Goal: Information Seeking & Learning: Learn about a topic

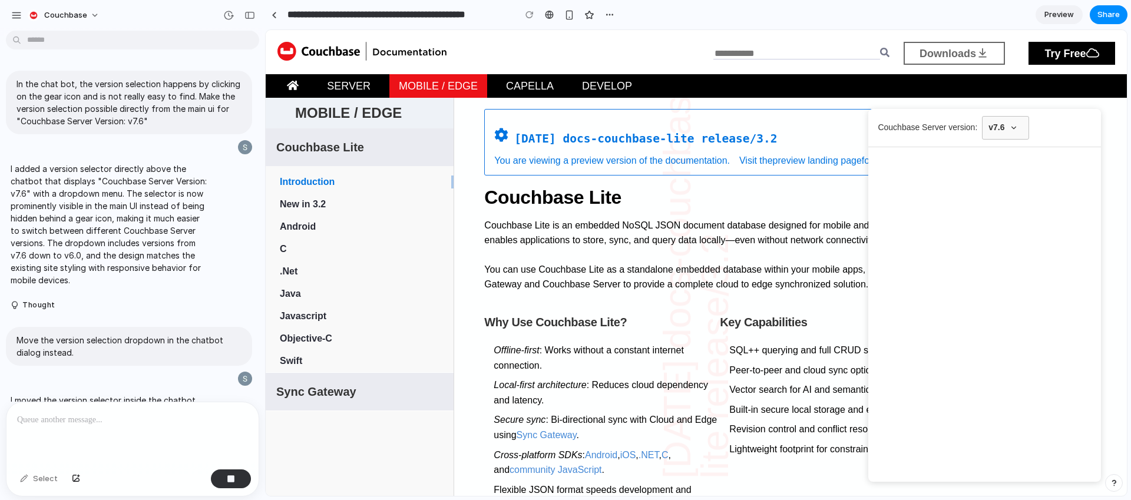
scroll to position [712, 0]
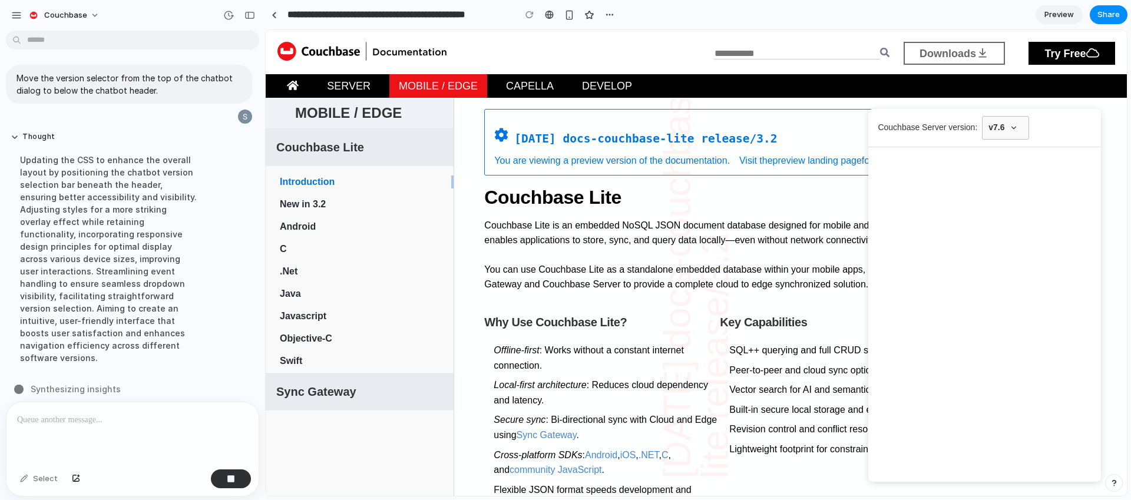
click at [923, 132] on span "Couchbase Server version:" at bounding box center [928, 127] width 100 height 15
click at [984, 125] on button "v7.6" at bounding box center [1005, 128] width 47 height 24
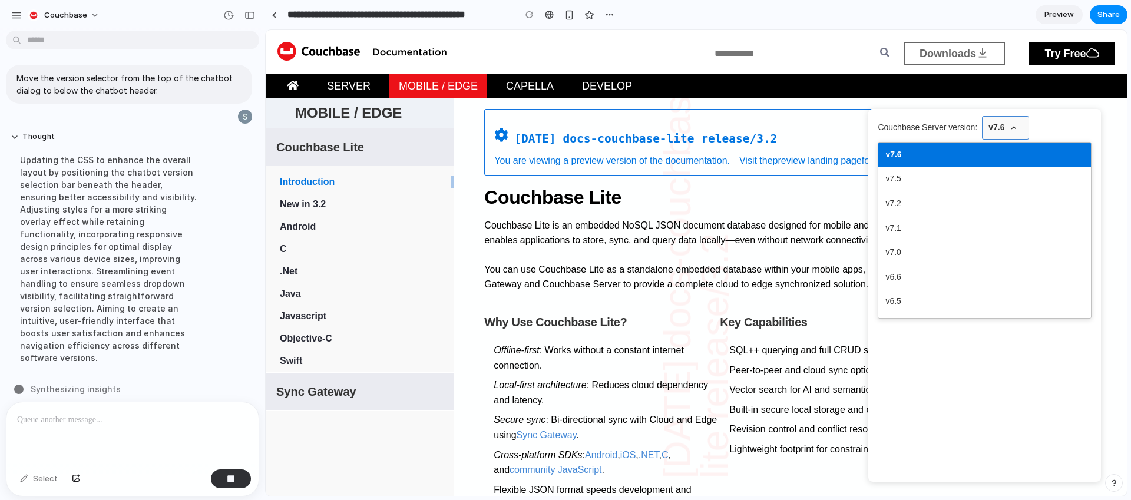
click at [996, 126] on button "v7.6" at bounding box center [1005, 128] width 47 height 24
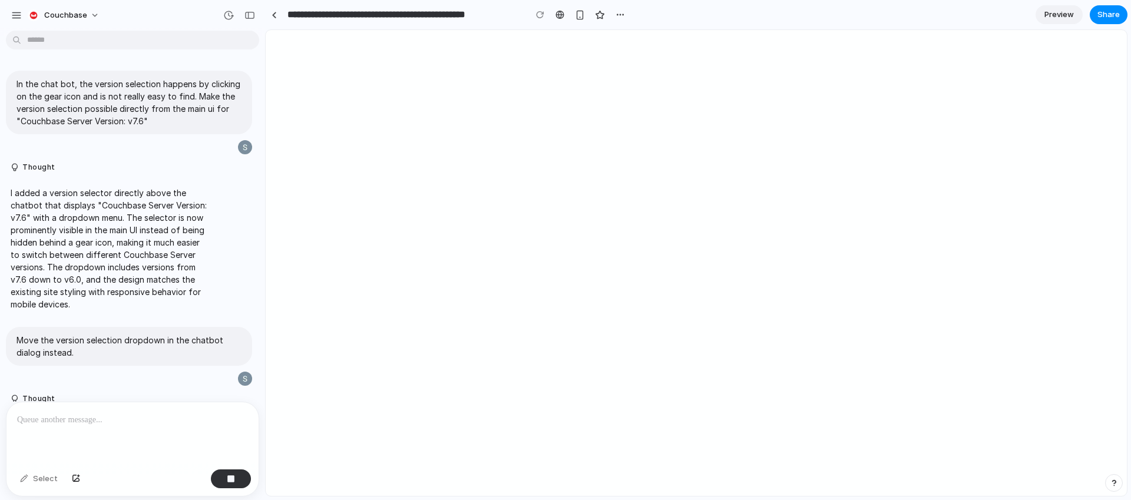
scroll to position [469, 0]
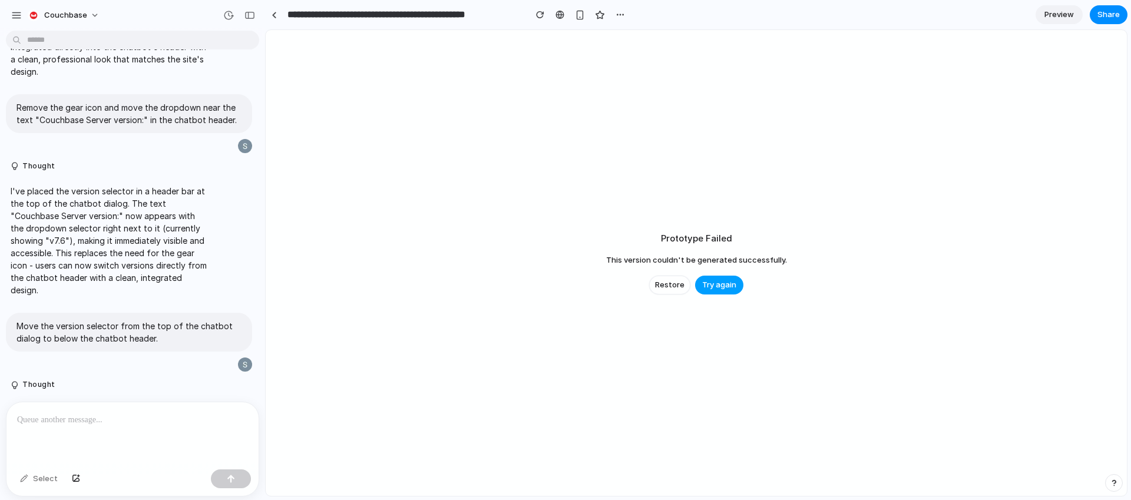
click at [719, 284] on span "Try again" at bounding box center [719, 285] width 34 height 12
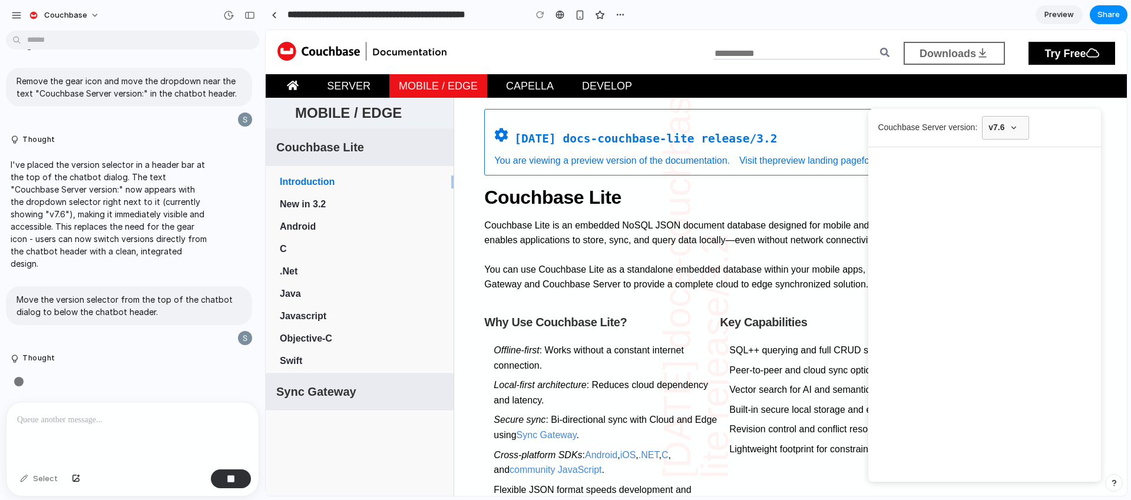
scroll to position [0, 0]
click at [115, 423] on div at bounding box center [132, 433] width 252 height 62
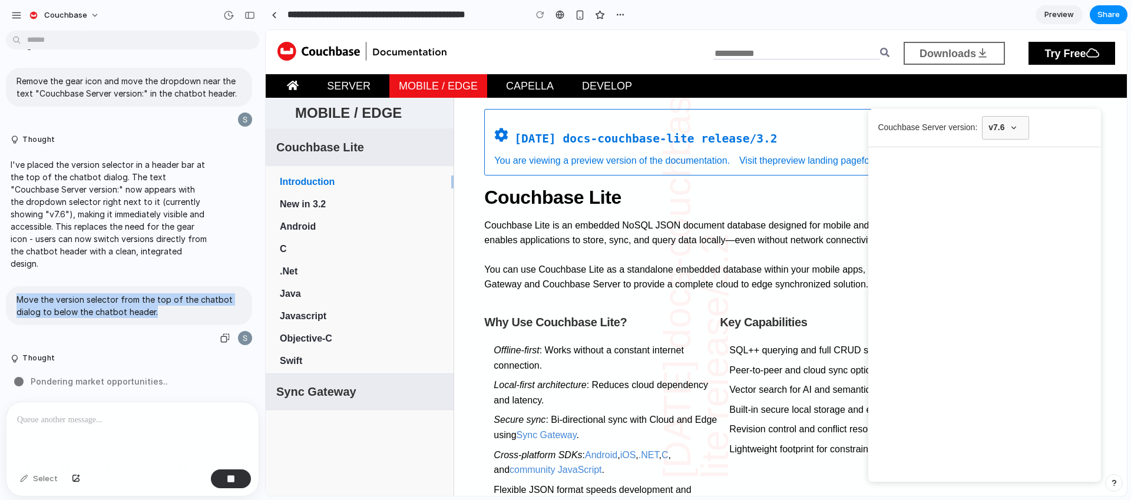
drag, startPoint x: 19, startPoint y: 296, endPoint x: 200, endPoint y: 313, distance: 182.2
click at [200, 313] on p "Move the version selector from the top of the chatbot dialog to below the chatb…" at bounding box center [128, 305] width 225 height 25
copy p "Move the version selector from the top of the chatbot dialog to below the chatb…"
click at [80, 426] on div at bounding box center [132, 433] width 252 height 62
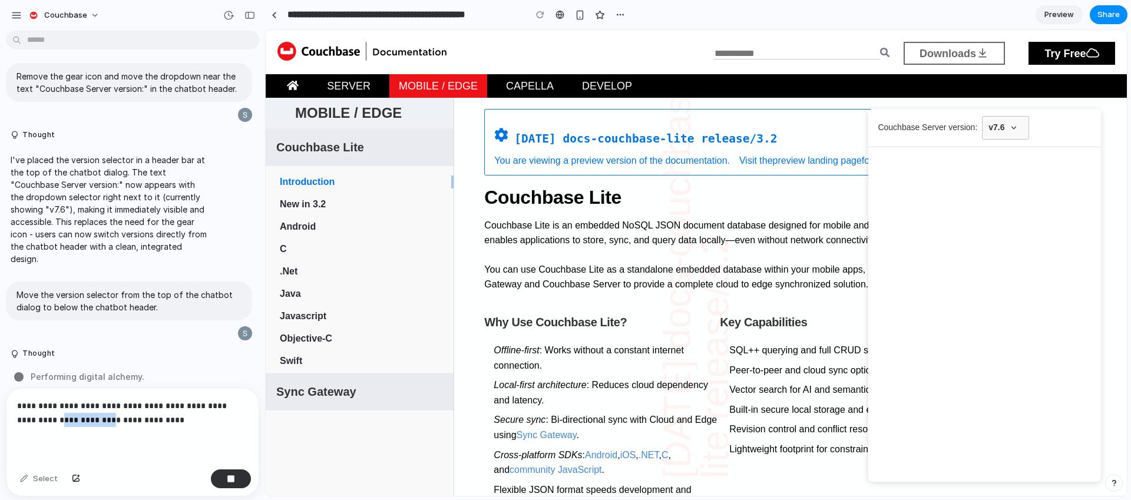
drag, startPoint x: 57, startPoint y: 414, endPoint x: 90, endPoint y: 412, distance: 33.0
click at [90, 412] on p "**********" at bounding box center [130, 413] width 226 height 28
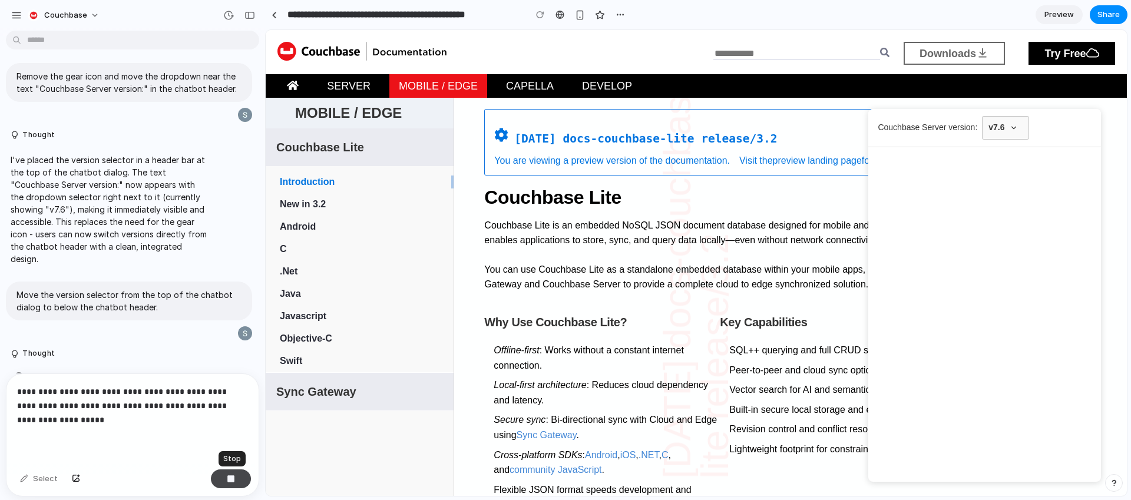
click at [233, 479] on div "button" at bounding box center [231, 479] width 8 height 8
click at [230, 476] on div "button" at bounding box center [231, 479] width 8 height 8
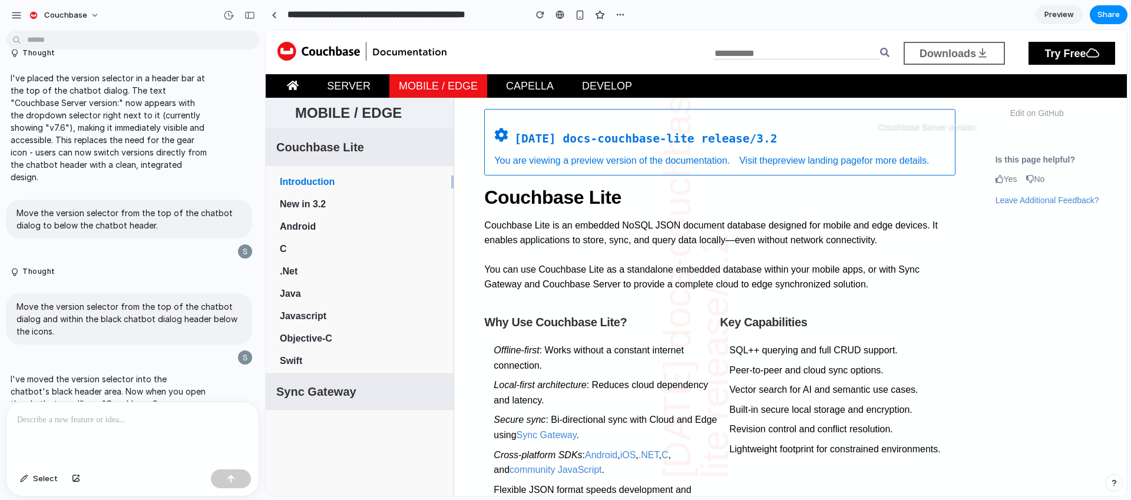
scroll to position [806, 0]
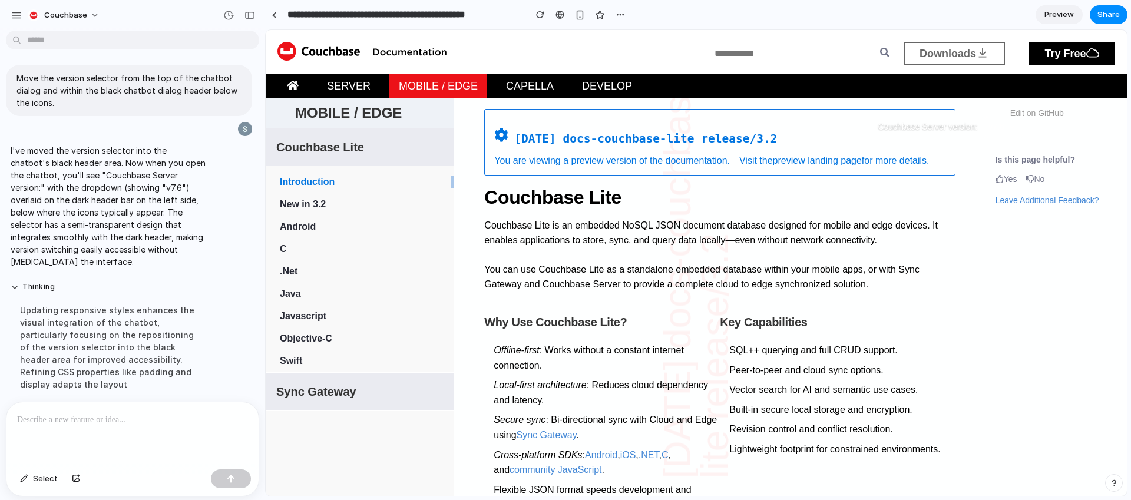
click at [894, 122] on span "Couchbase Server version:" at bounding box center [928, 127] width 100 height 15
click at [879, 124] on span "Couchbase Server version:" at bounding box center [928, 127] width 100 height 15
drag, startPoint x: 872, startPoint y: 124, endPoint x: 902, endPoint y: 132, distance: 31.6
click at [902, 132] on span "Couchbase Server version:" at bounding box center [928, 127] width 100 height 15
click at [118, 358] on div "Updating responsive styles enhances the visual integration of the chatbot, part…" at bounding box center [109, 347] width 197 height 101
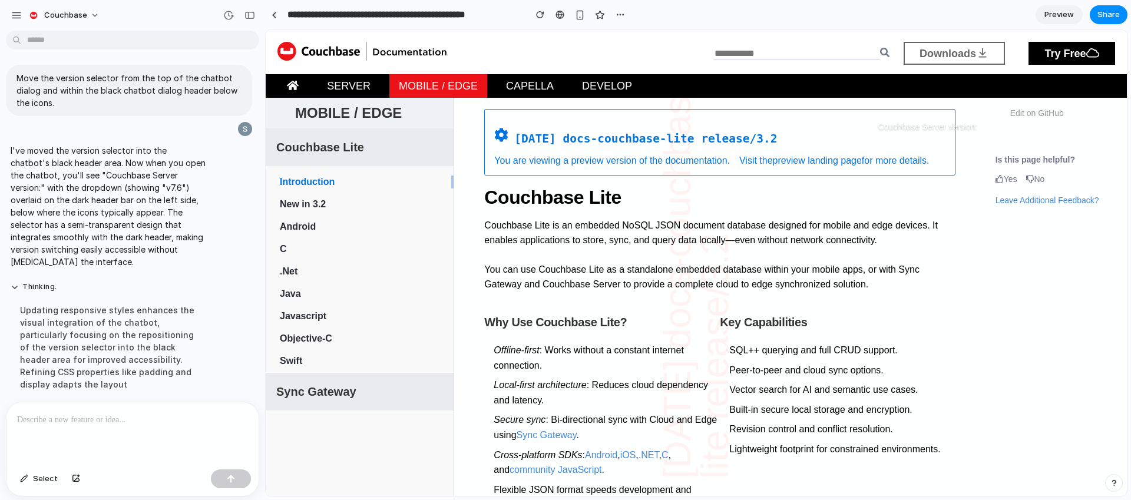
click at [82, 439] on div at bounding box center [132, 433] width 252 height 62
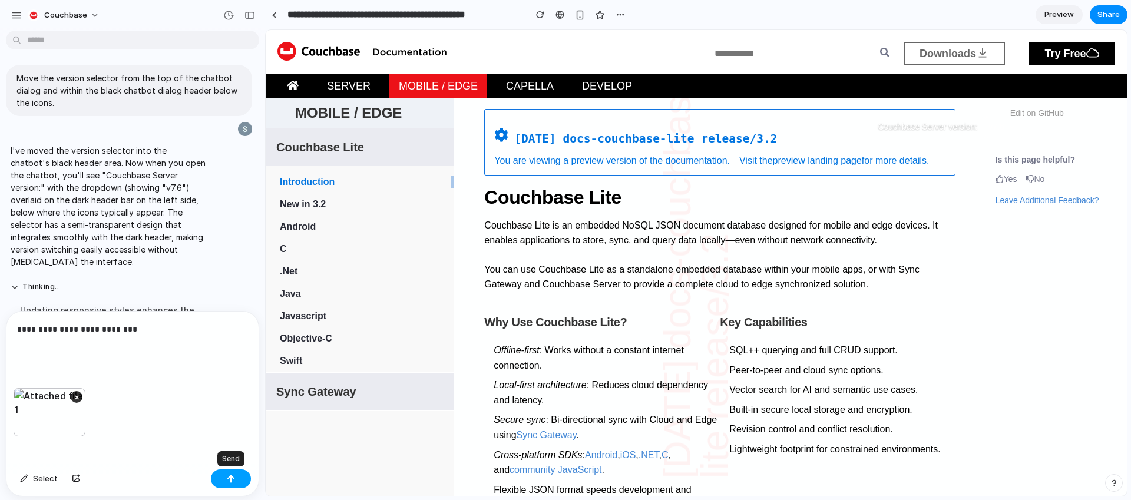
click at [233, 476] on div "button" at bounding box center [231, 479] width 8 height 8
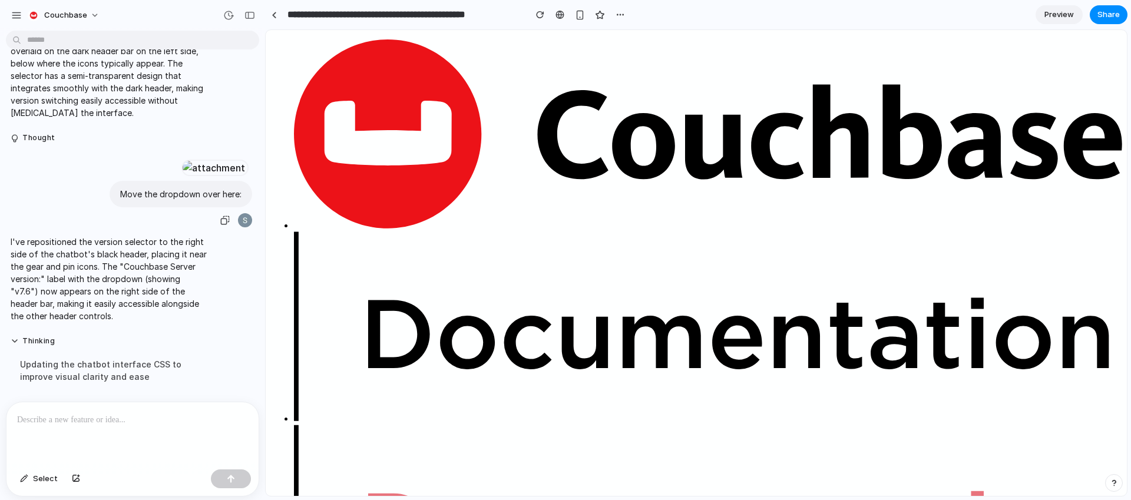
scroll to position [1237, 0]
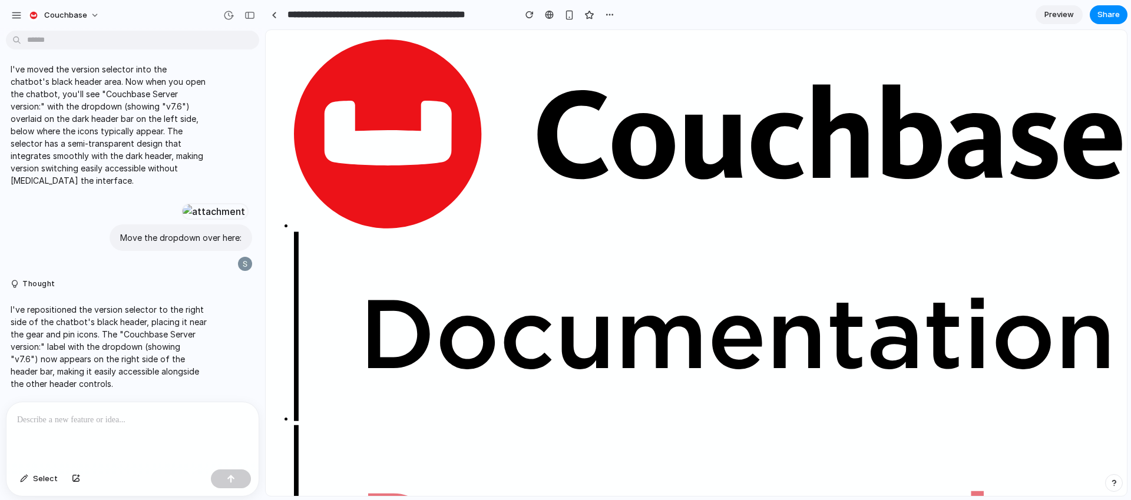
click at [110, 431] on div at bounding box center [132, 433] width 252 height 62
click at [121, 454] on div at bounding box center [132, 433] width 252 height 62
click at [132, 414] on p "**********" at bounding box center [130, 420] width 226 height 14
